Goal: Task Accomplishment & Management: Complete application form

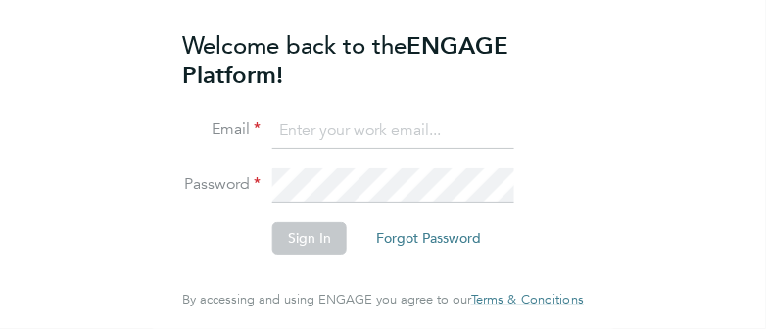
type input "[EMAIL_ADDRESS][DOMAIN_NAME]"
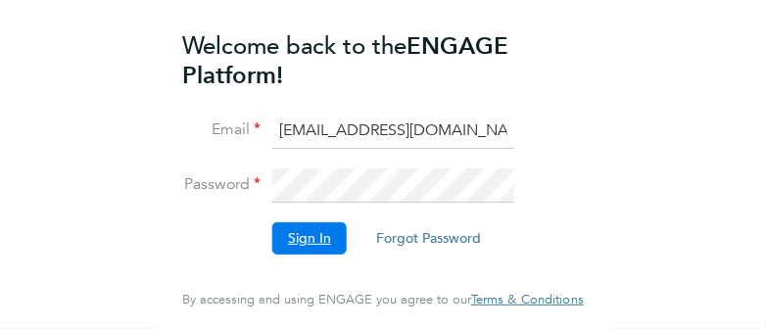
click at [307, 244] on button "Sign In" at bounding box center [309, 237] width 74 height 31
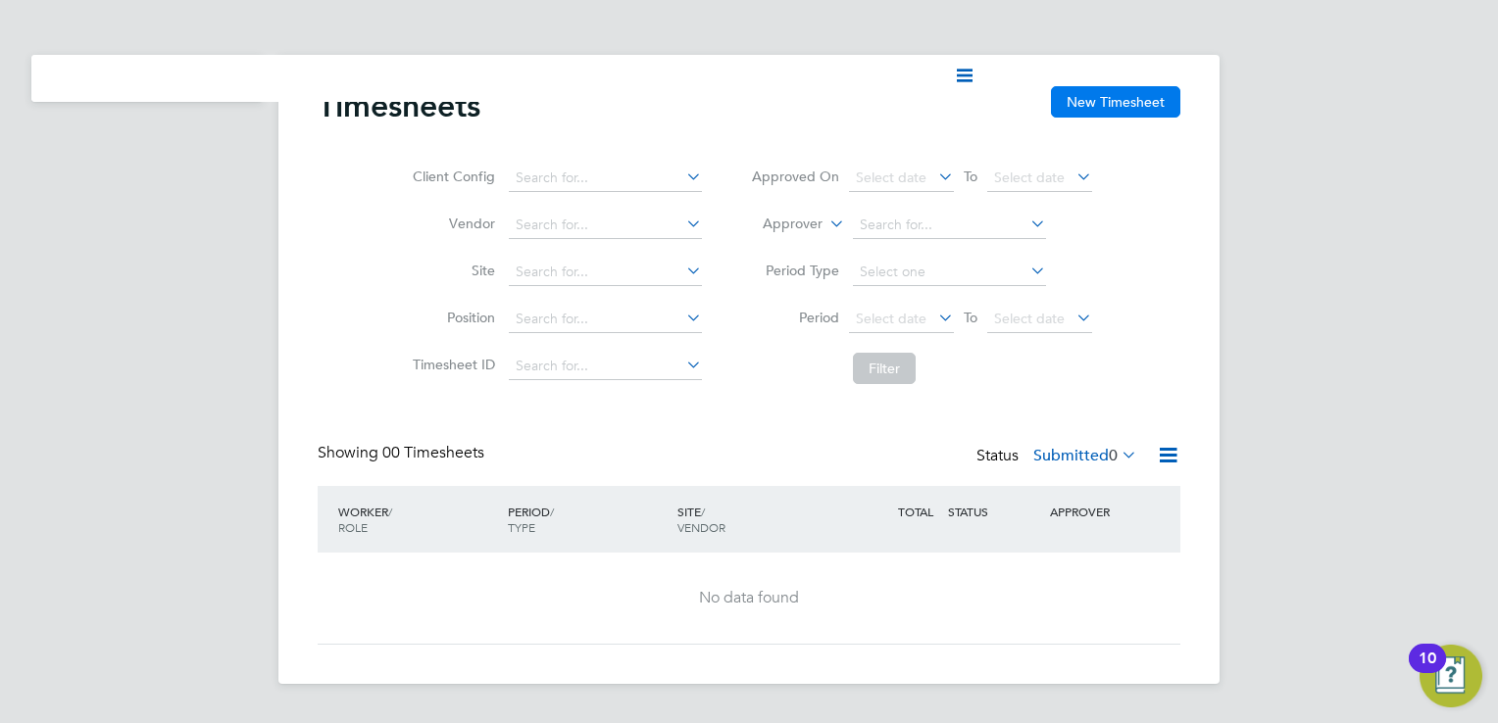
click at [765, 93] on button "New Timesheet" at bounding box center [1115, 101] width 129 height 31
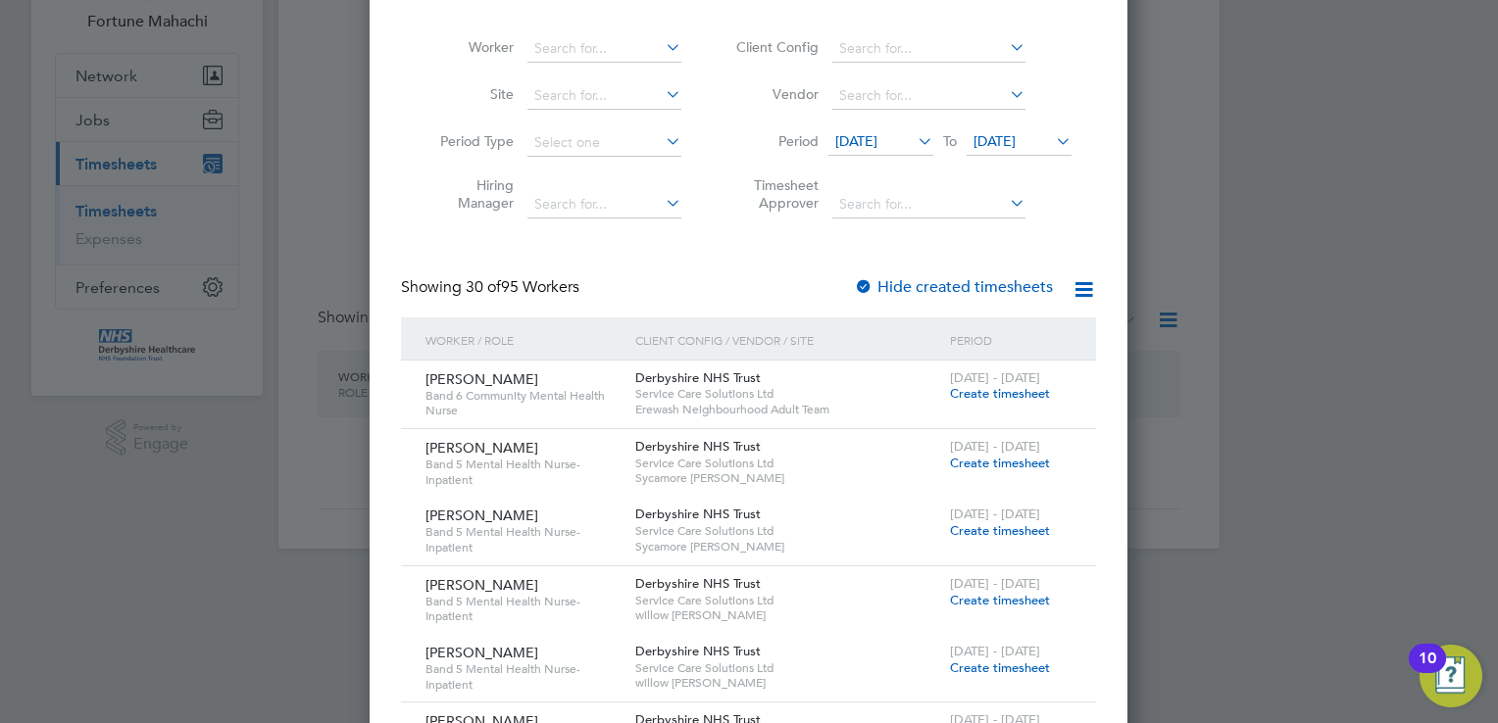
scroll to position [196, 0]
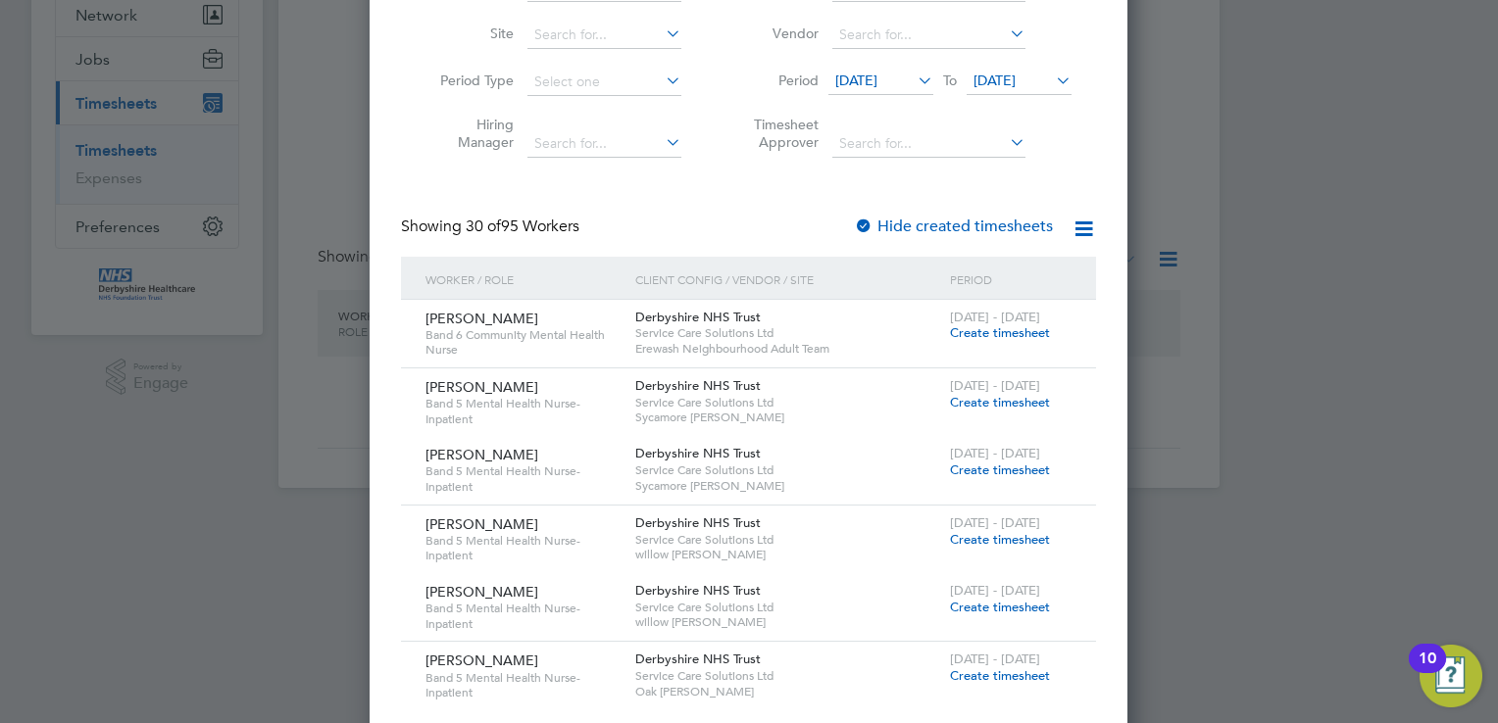
click at [765, 328] on span "Create timesheet" at bounding box center [1000, 539] width 100 height 17
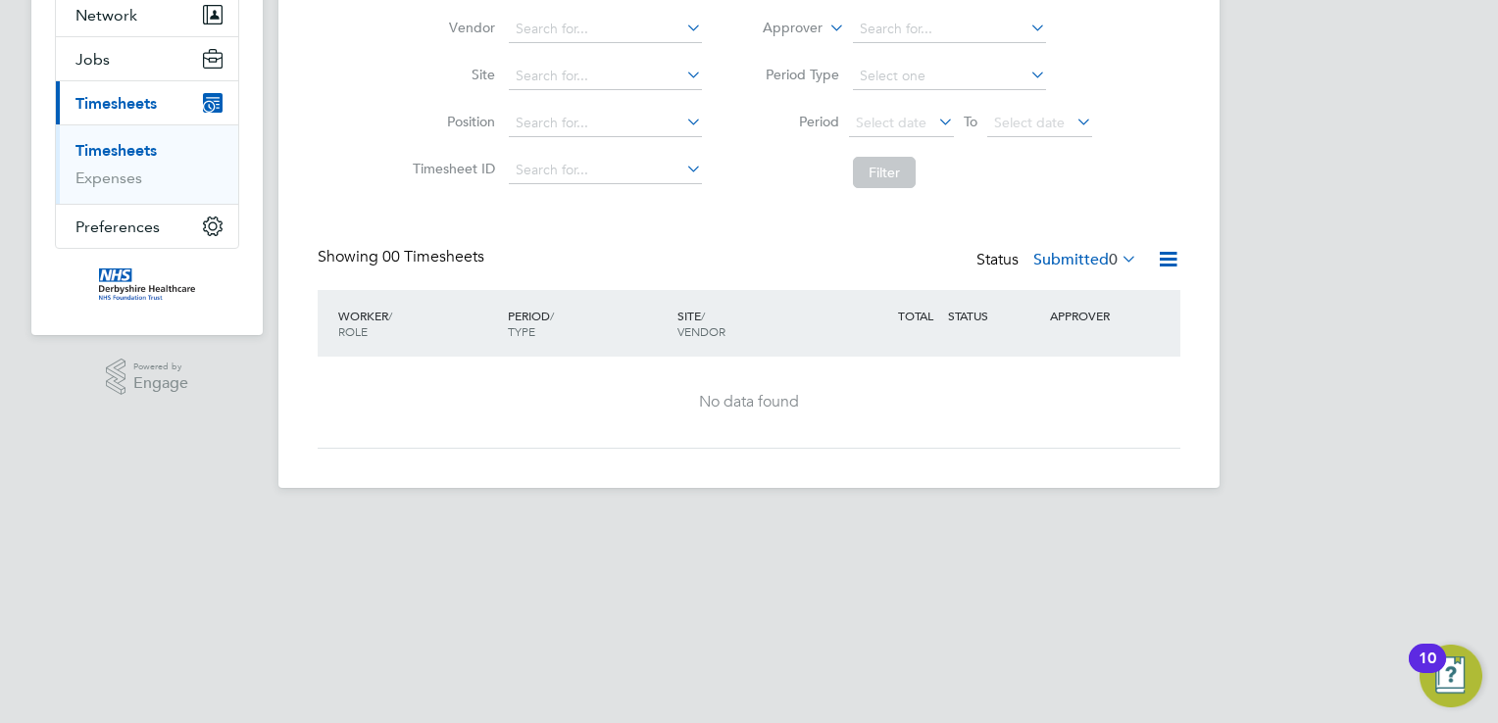
scroll to position [130, 0]
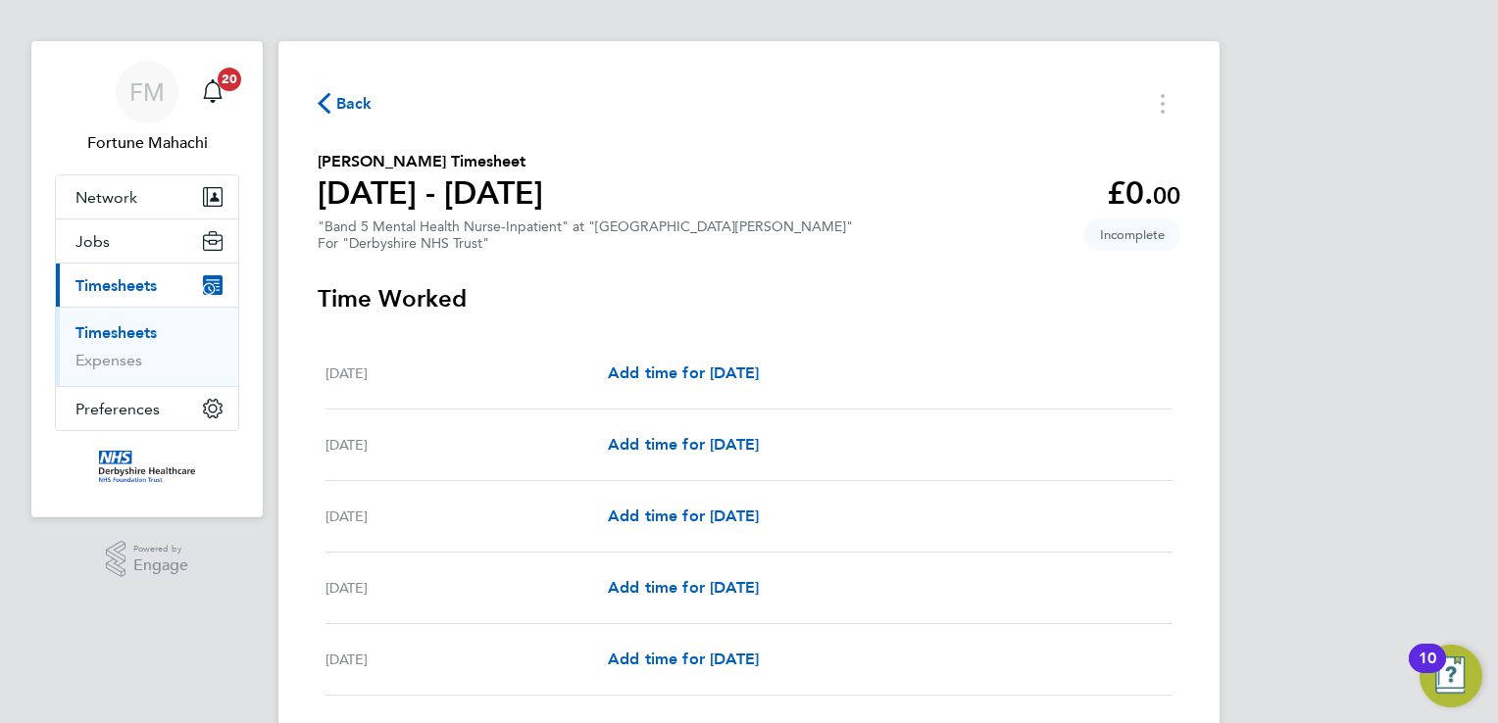
scroll to position [6, 0]
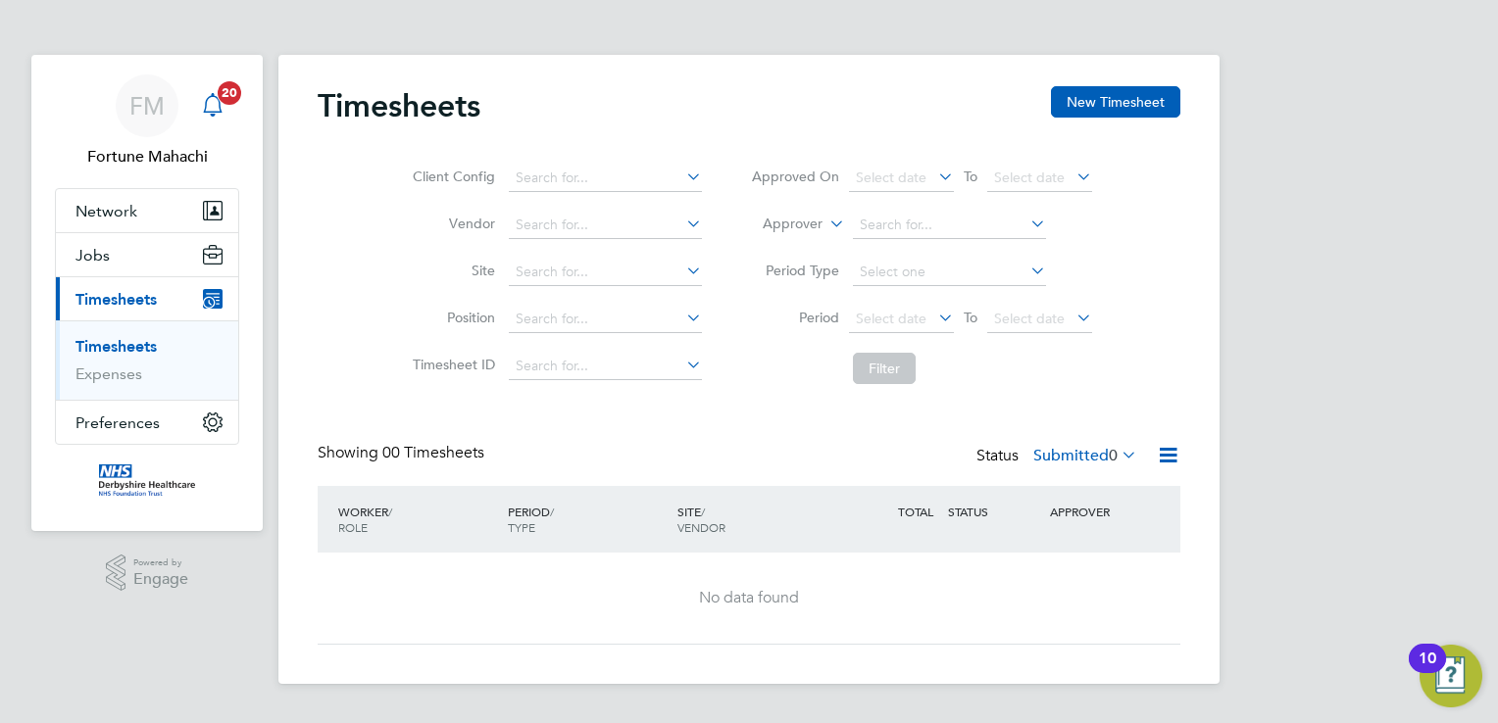
click at [216, 97] on icon "Main navigation" at bounding box center [212, 103] width 19 height 20
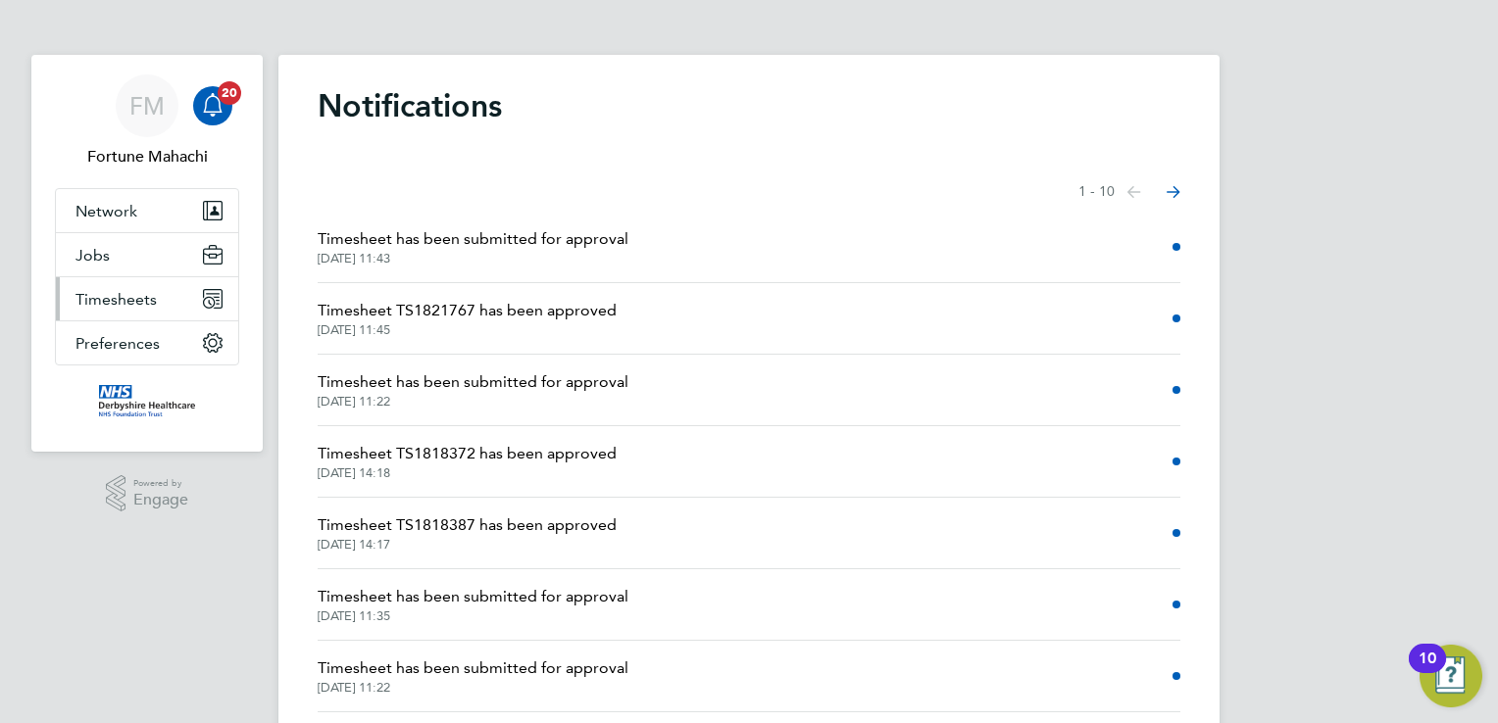
click at [100, 305] on span "Timesheets" at bounding box center [115, 299] width 81 height 19
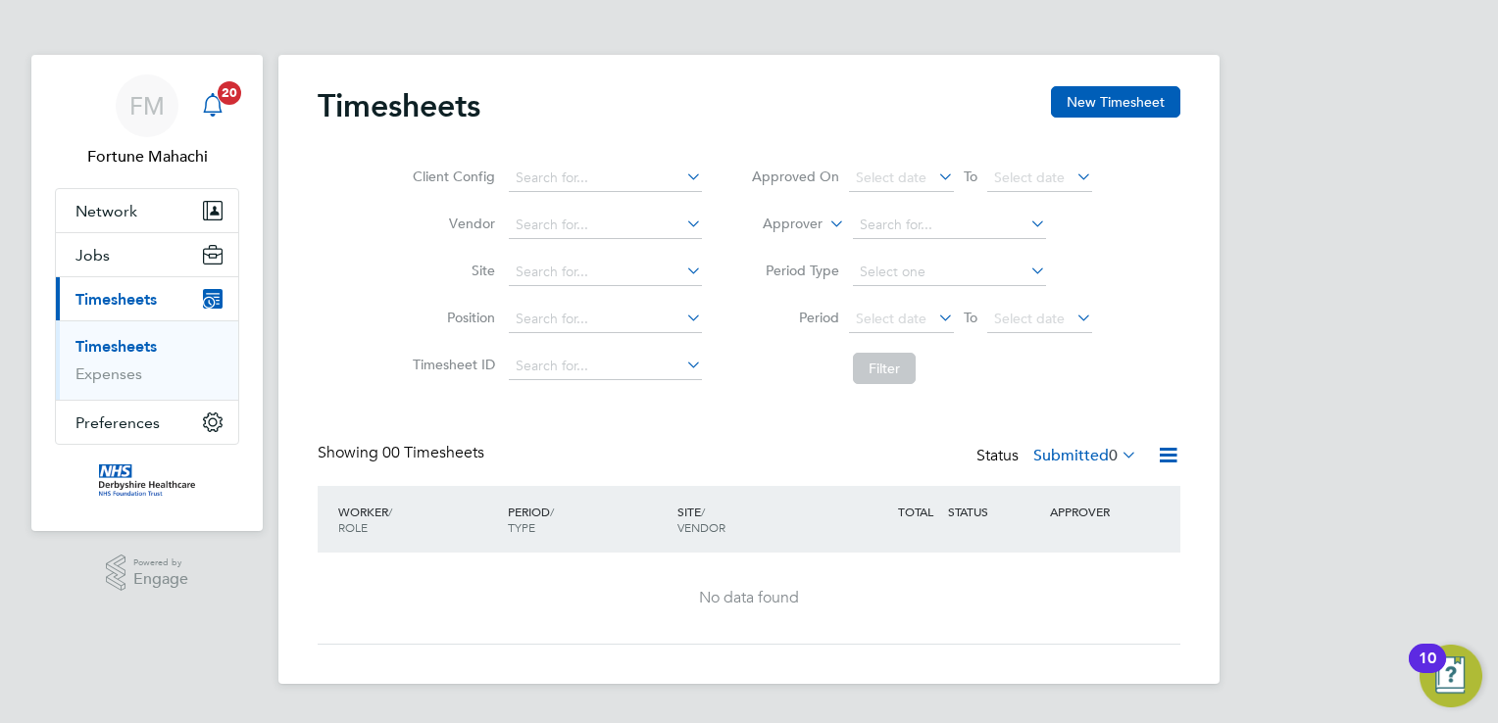
click at [226, 95] on span "20" at bounding box center [230, 93] width 24 height 24
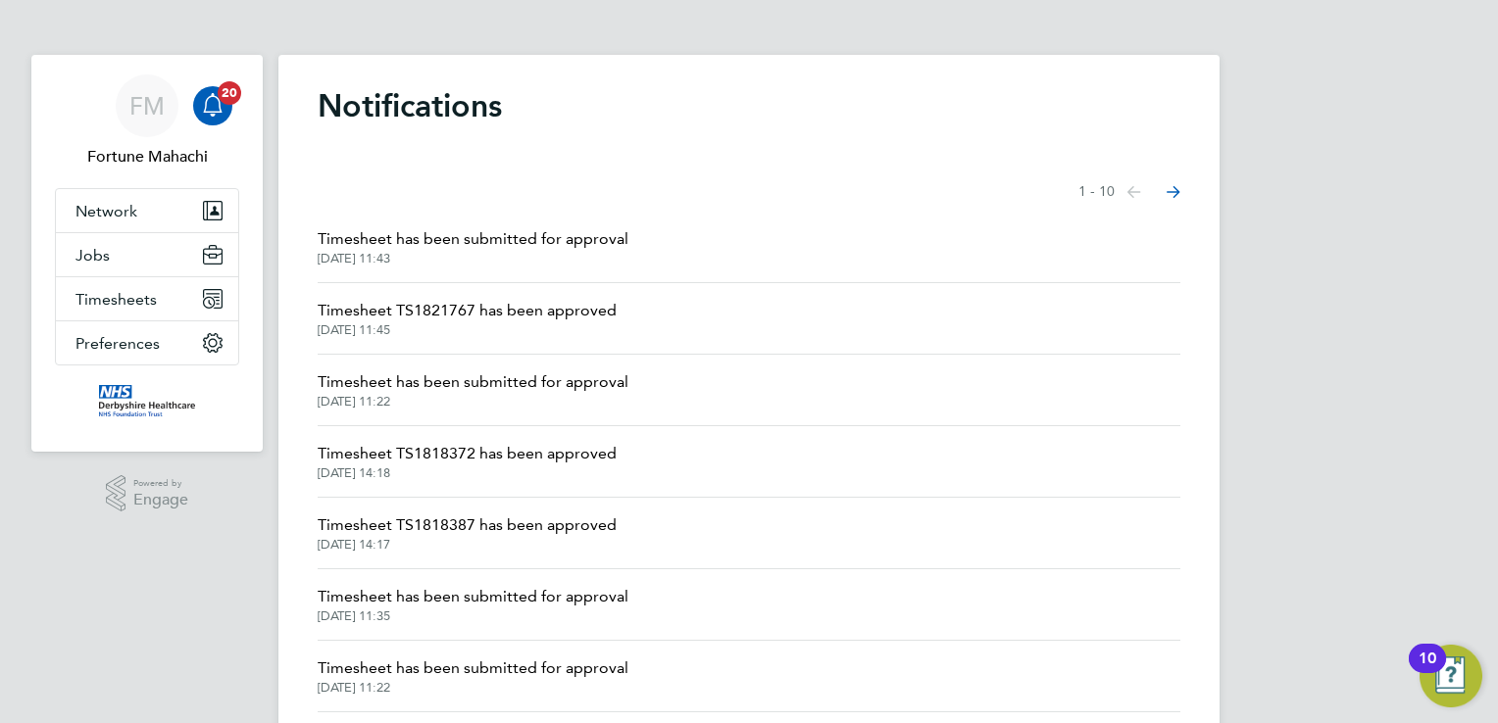
click at [765, 195] on button "Next page" at bounding box center [1173, 191] width 39 height 39
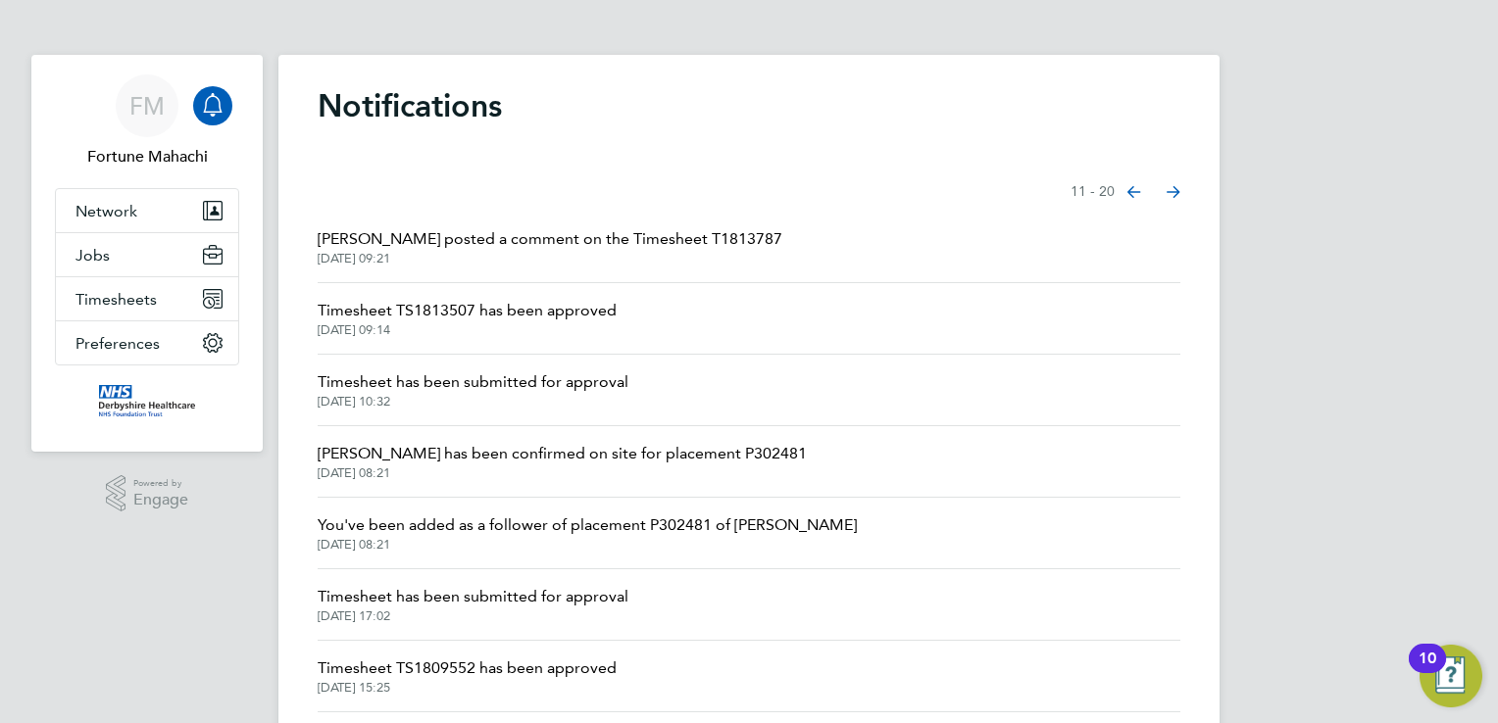
click at [765, 191] on icon "Select page of notifications list" at bounding box center [1173, 192] width 14 height 13
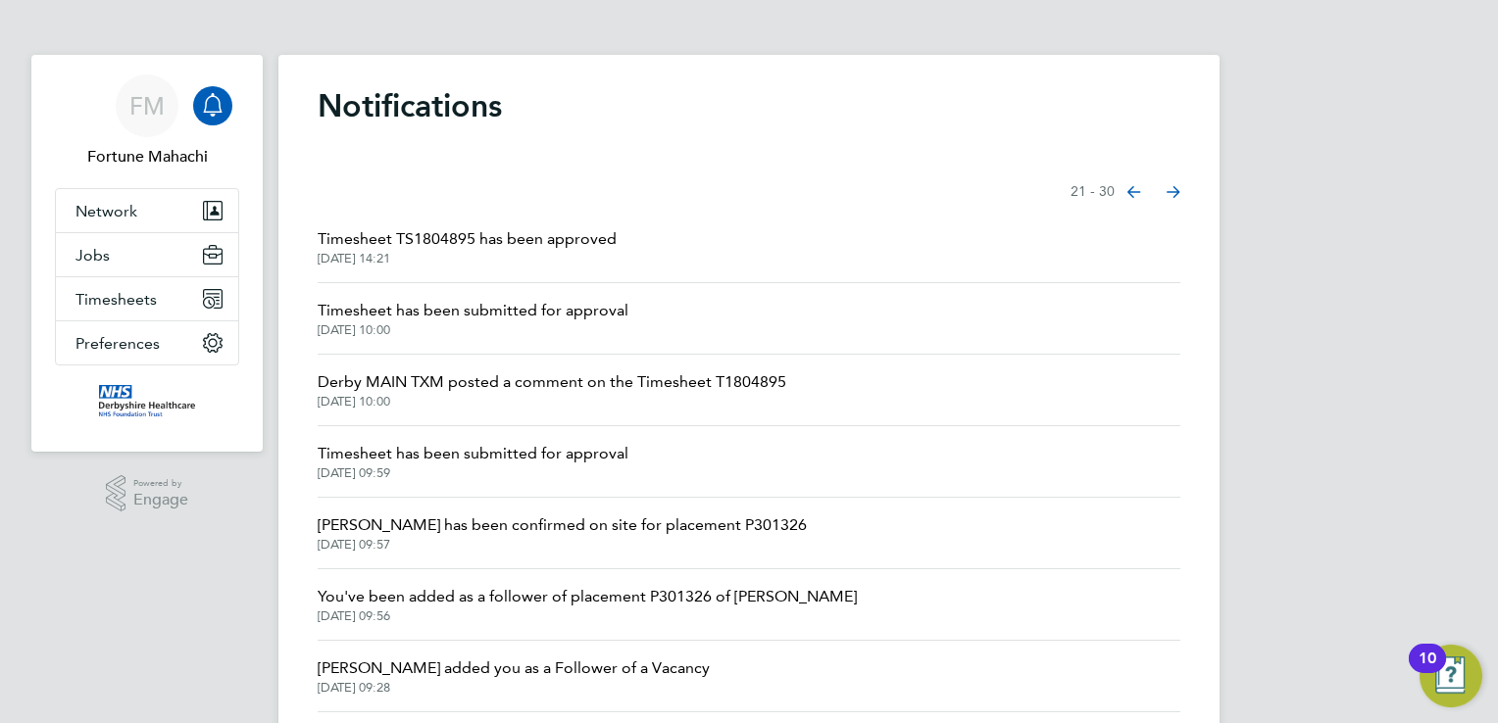
click at [765, 188] on icon "Select page of notifications list" at bounding box center [1134, 192] width 14 height 12
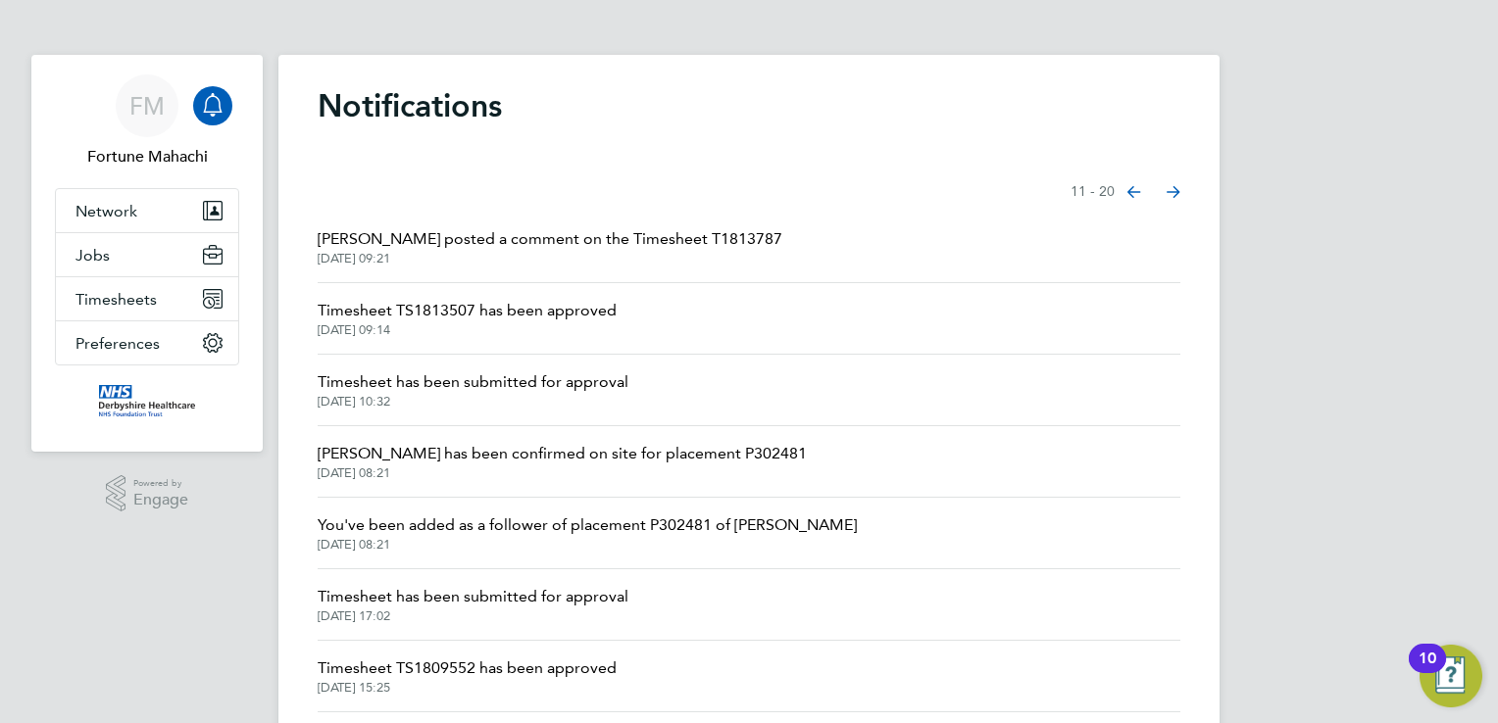
click at [765, 188] on icon "Select page of notifications list" at bounding box center [1134, 192] width 14 height 12
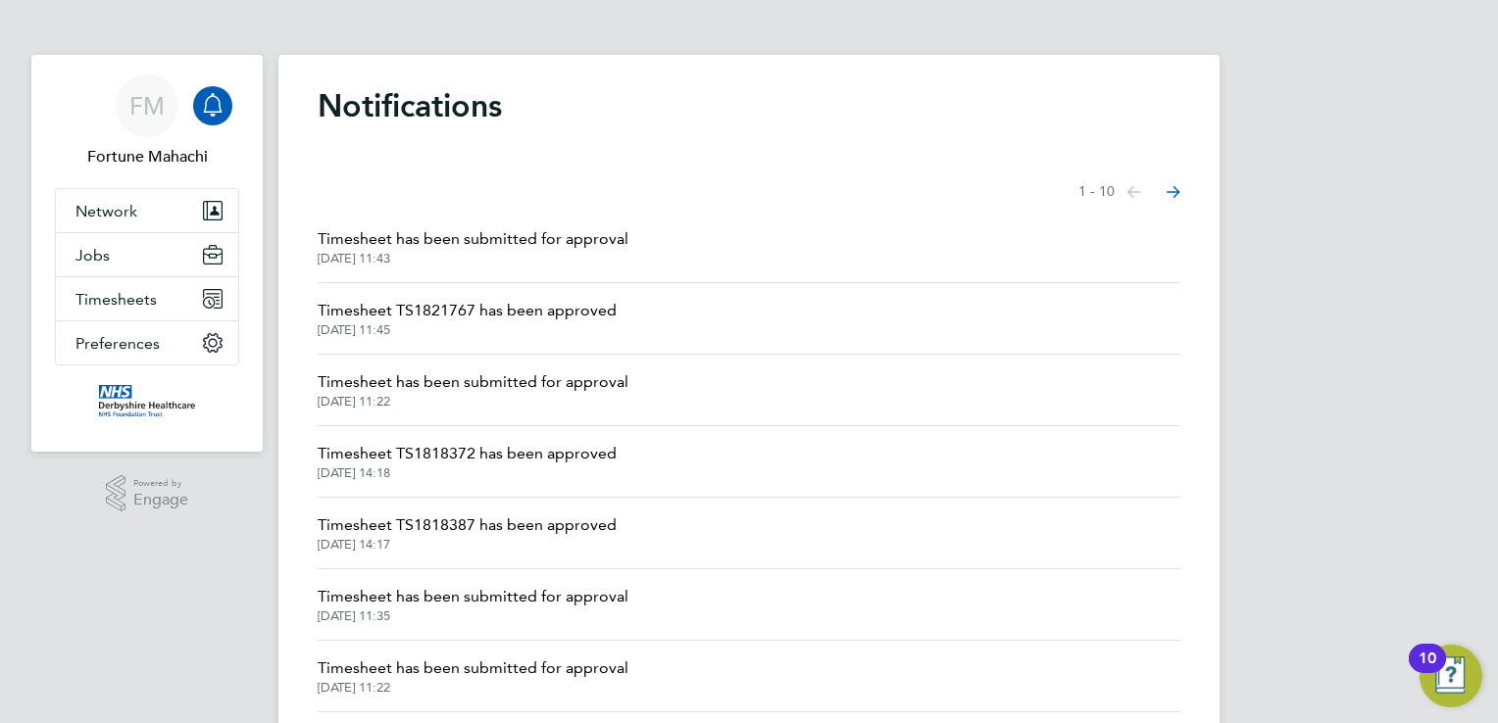
click at [765, 186] on icon "Select page of notifications list" at bounding box center [1173, 192] width 14 height 13
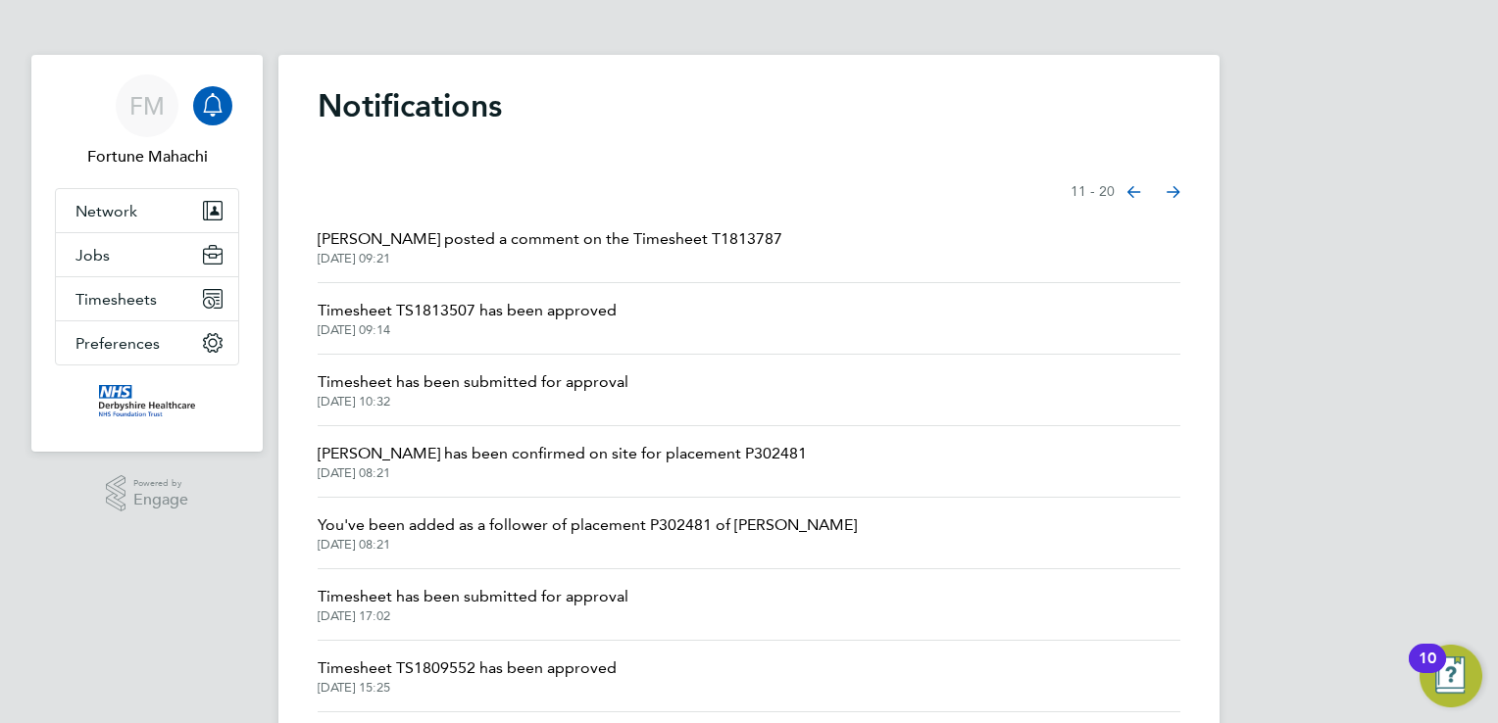
click at [765, 194] on icon "Select page of notifications list" at bounding box center [1173, 192] width 14 height 13
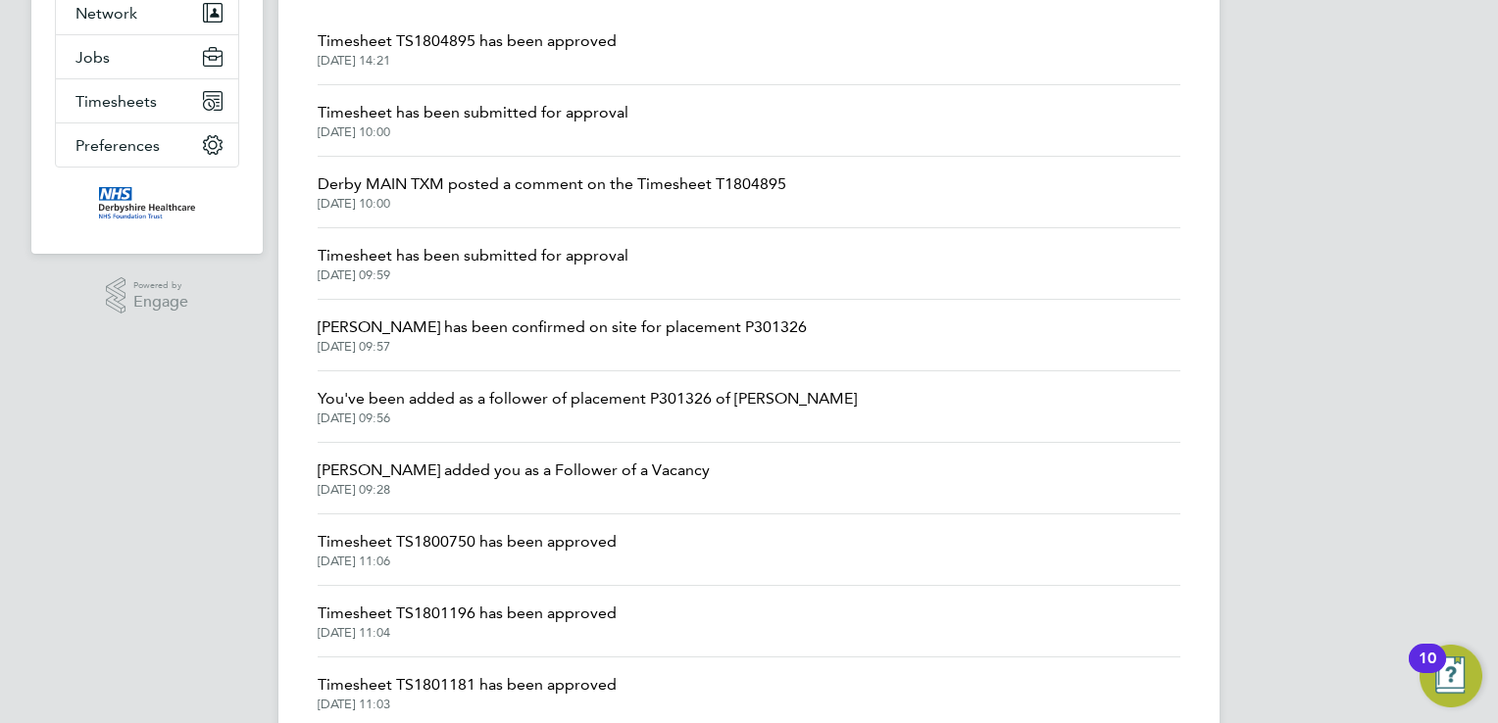
scroll to position [271, 0]
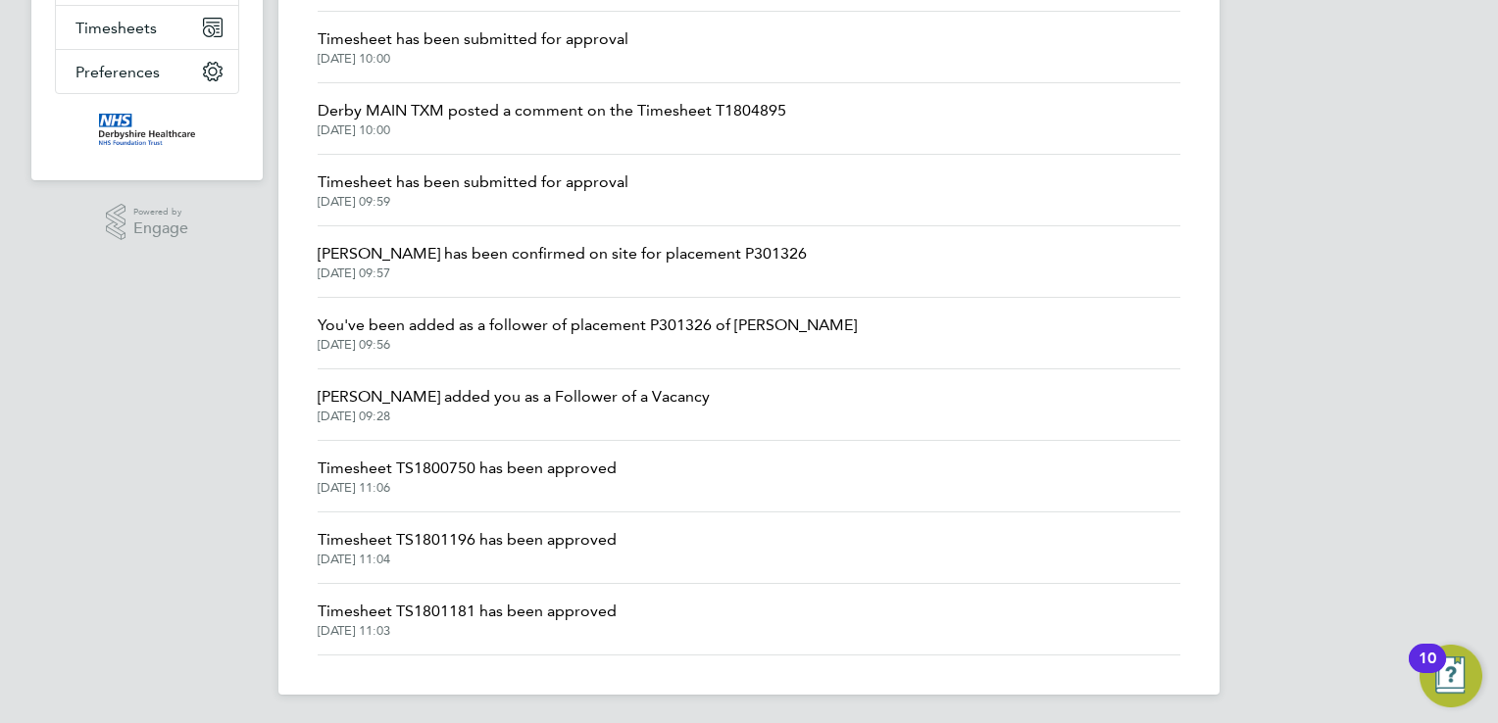
click at [131, 286] on div "FM Fortune Mahachi Notifications Applications: Network Sites Workers Jobs Posit…" at bounding box center [749, 228] width 1498 height 998
